Goal: Task Accomplishment & Management: Manage account settings

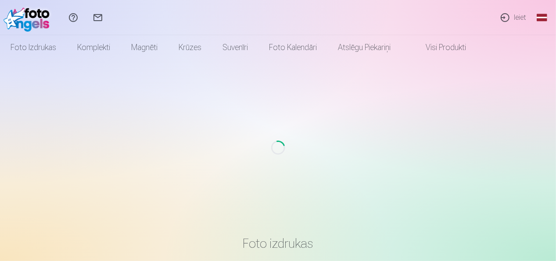
click at [512, 14] on link "Ieiet" at bounding box center [513, 17] width 40 height 35
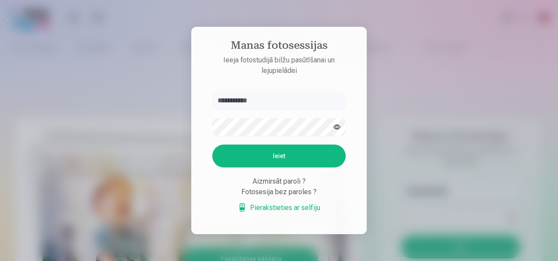
type input "**********"
click at [254, 163] on button "Ieiet" at bounding box center [278, 155] width 133 height 23
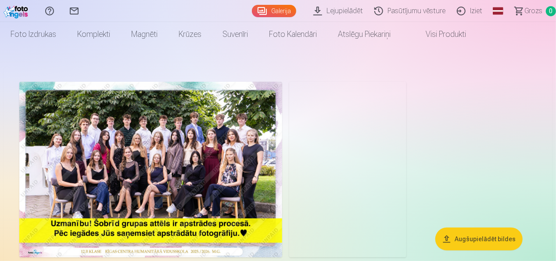
scroll to position [10, 0]
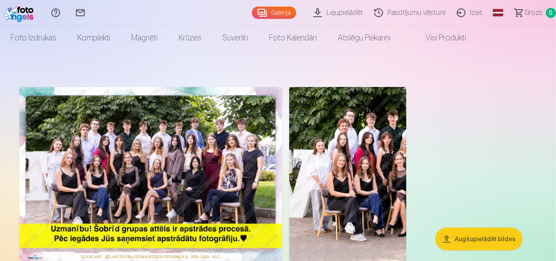
click at [155, 168] on img at bounding box center [150, 174] width 263 height 175
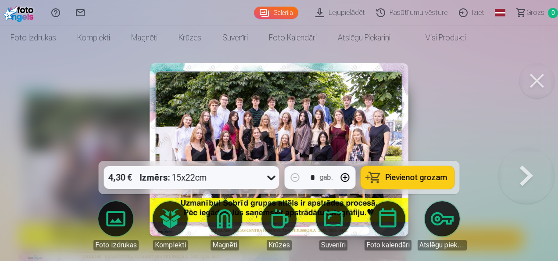
click at [247, 125] on img at bounding box center [279, 149] width 259 height 173
click at [98, 112] on div at bounding box center [279, 130] width 558 height 261
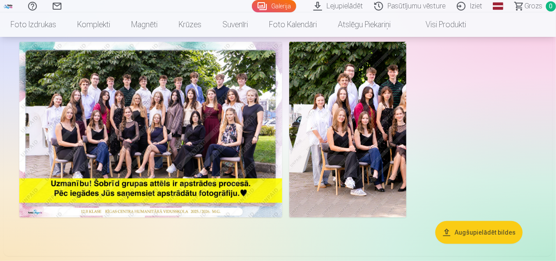
scroll to position [55, 0]
